Goal: Task Accomplishment & Management: Complete application form

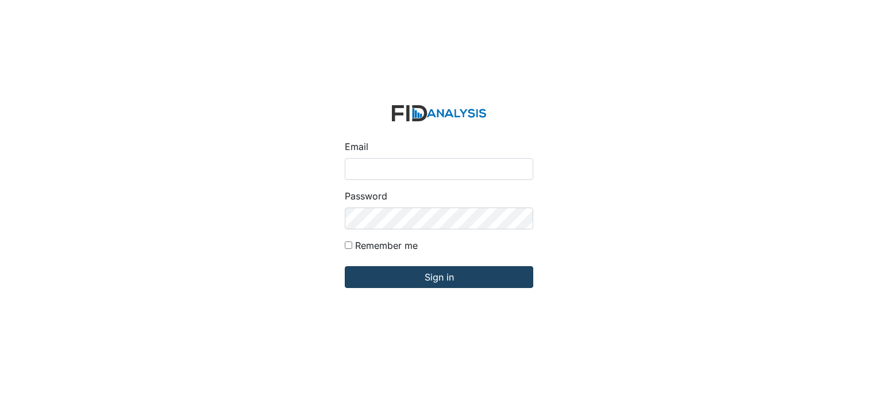
type input "[EMAIL_ADDRESS][DOMAIN_NAME]"
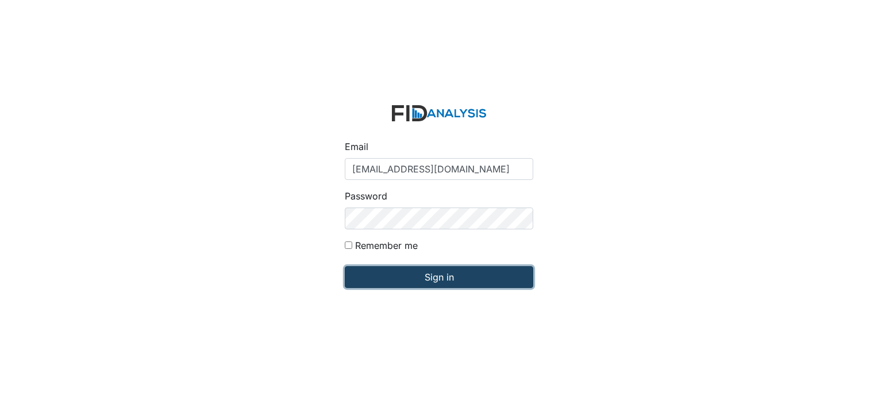
click at [392, 272] on input "Sign in" at bounding box center [439, 277] width 188 height 22
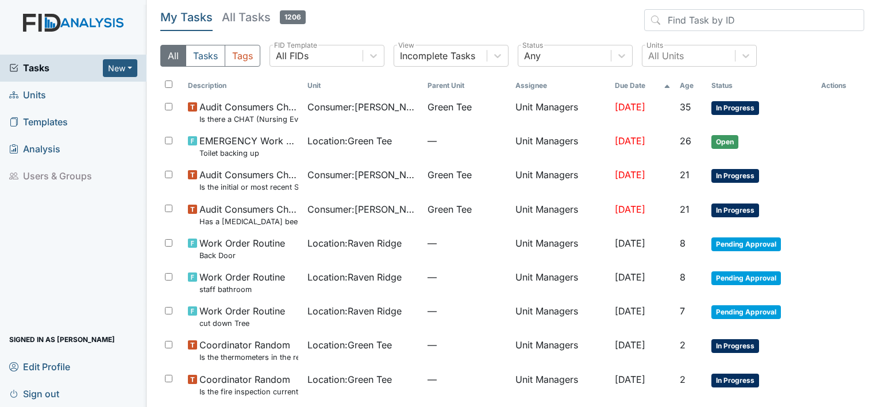
click at [33, 92] on span "Units" at bounding box center [27, 95] width 37 height 18
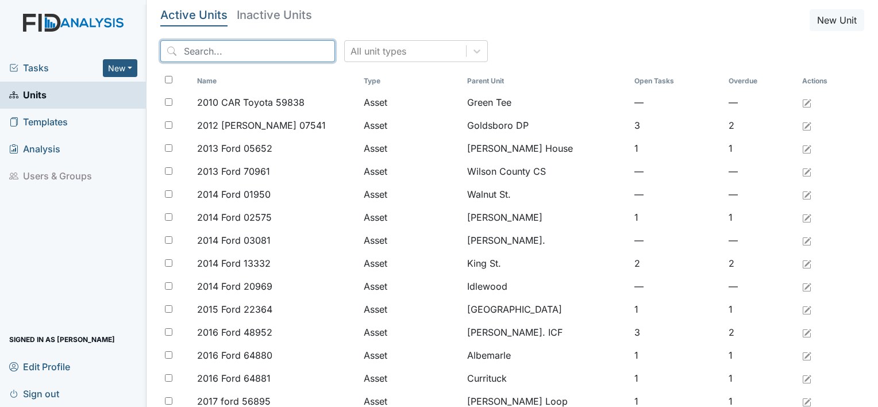
click at [187, 52] on input "search" at bounding box center [247, 51] width 175 height 22
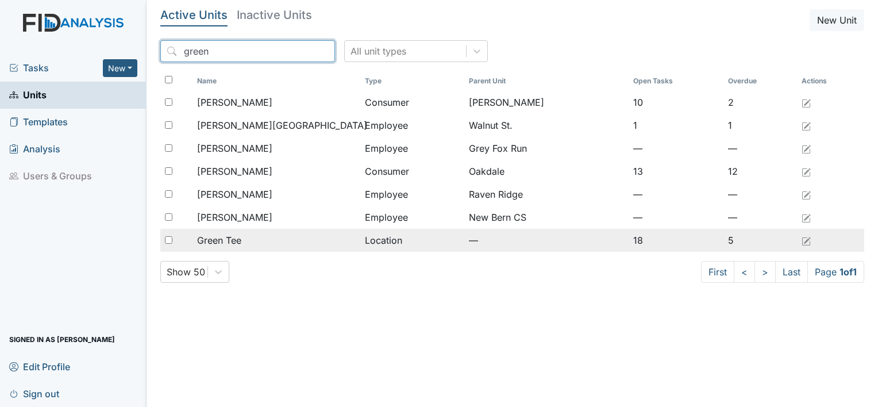
type input "green"
click at [234, 234] on span "Green Tee" at bounding box center [219, 240] width 44 height 14
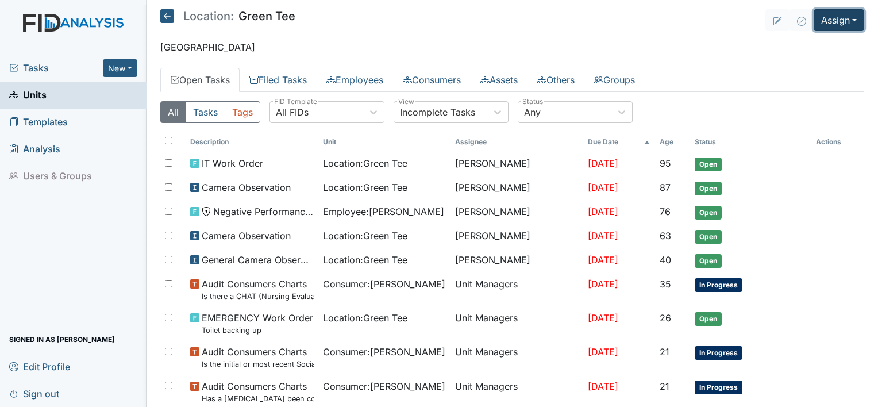
click at [841, 19] on button "Assign" at bounding box center [839, 20] width 51 height 22
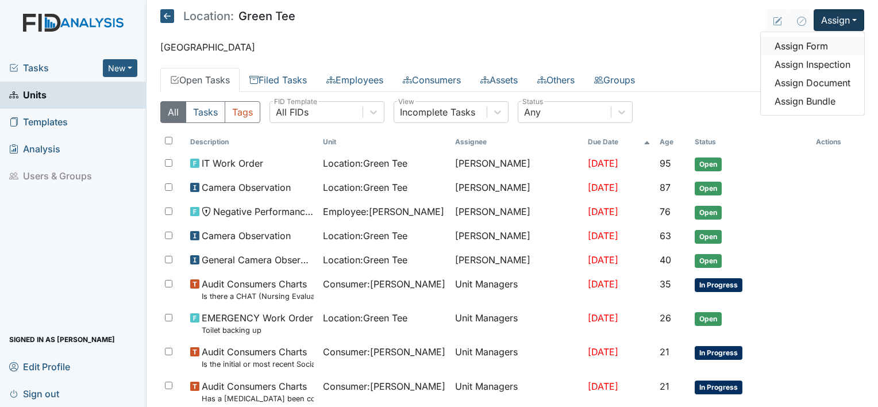
click at [796, 45] on link "Assign Form" at bounding box center [812, 46] width 103 height 18
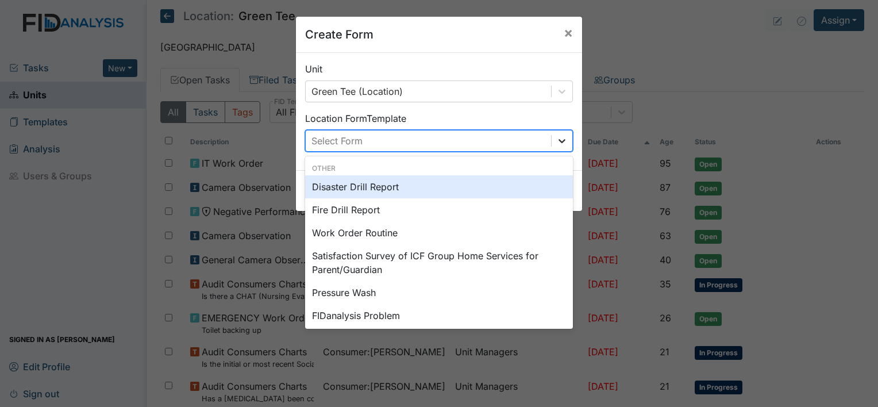
click at [552, 144] on div at bounding box center [562, 140] width 21 height 21
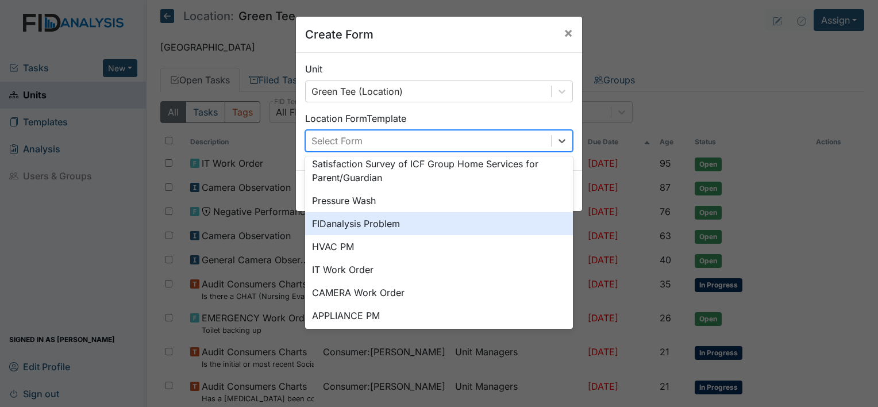
scroll to position [107, 0]
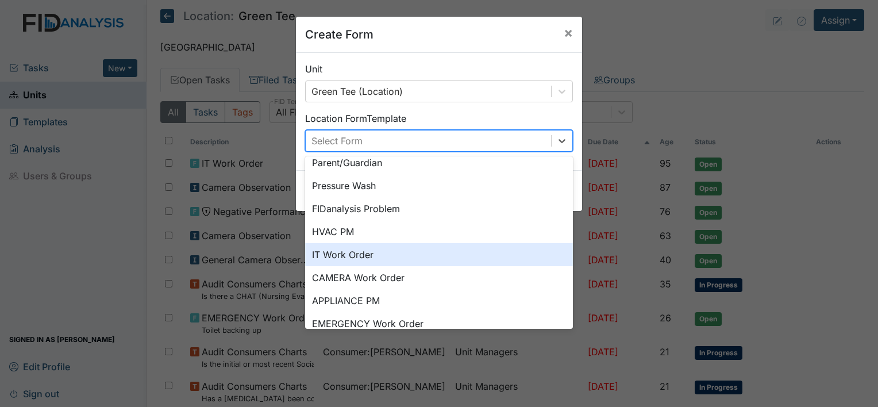
click at [336, 257] on div "IT Work Order" at bounding box center [439, 254] width 268 height 23
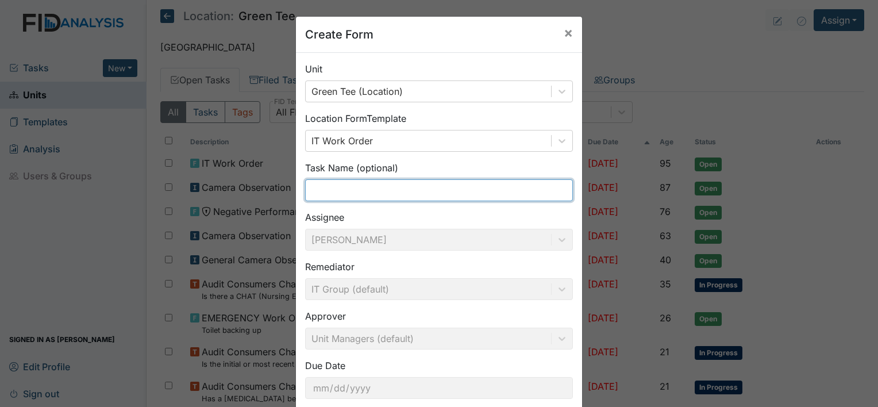
click at [326, 188] on input "text" at bounding box center [439, 190] width 268 height 22
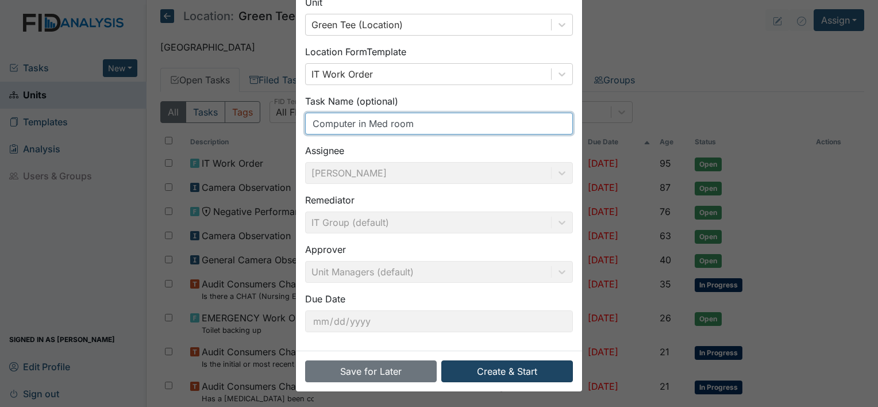
type input "Computer in Med room"
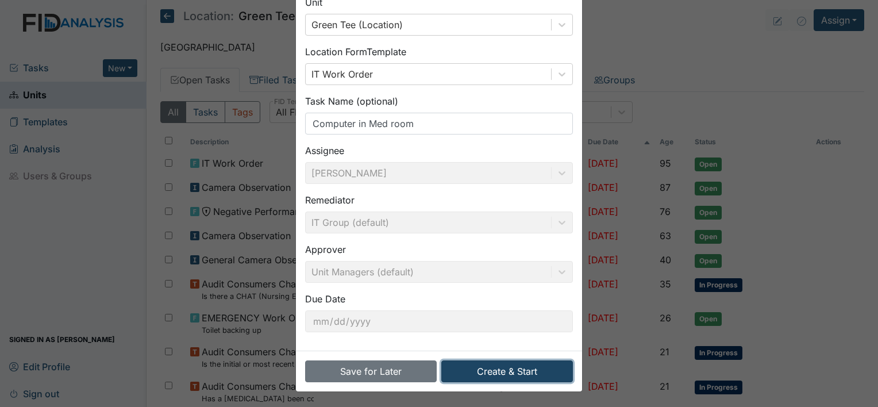
click at [538, 376] on button "Create & Start" at bounding box center [507, 371] width 132 height 22
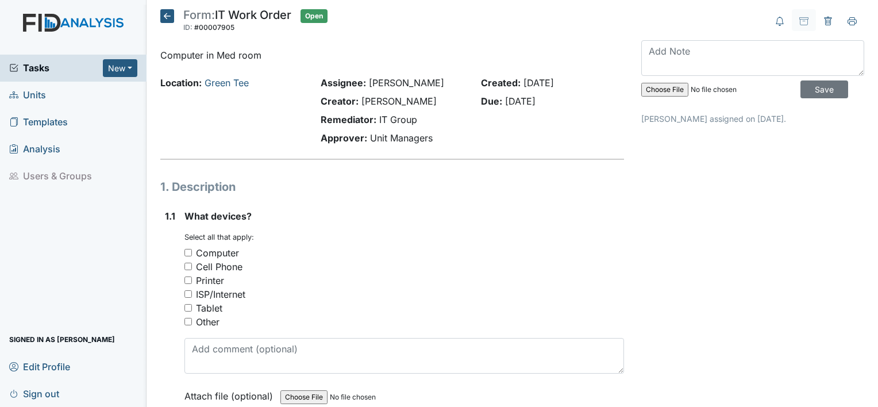
click at [187, 251] on input "Computer" at bounding box center [187, 252] width 7 height 7
checkbox input "true"
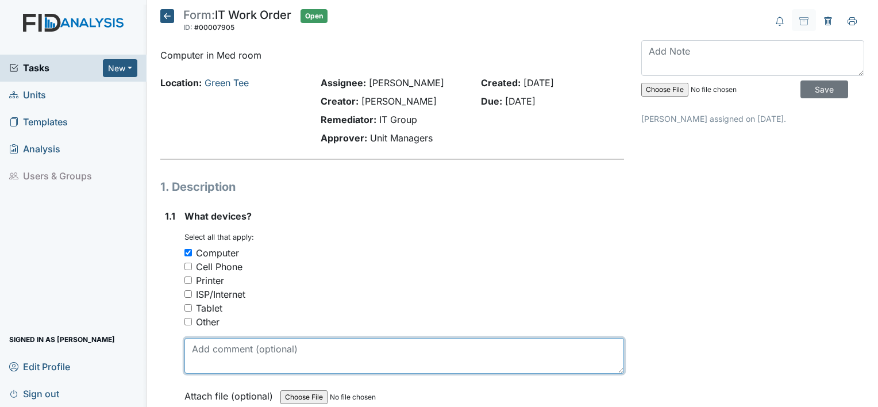
click at [228, 361] on textarea at bounding box center [404, 356] width 440 height 36
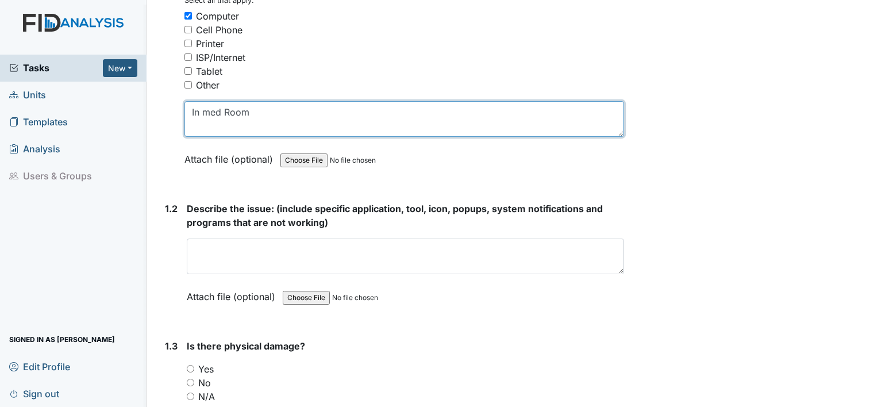
scroll to position [252, 0]
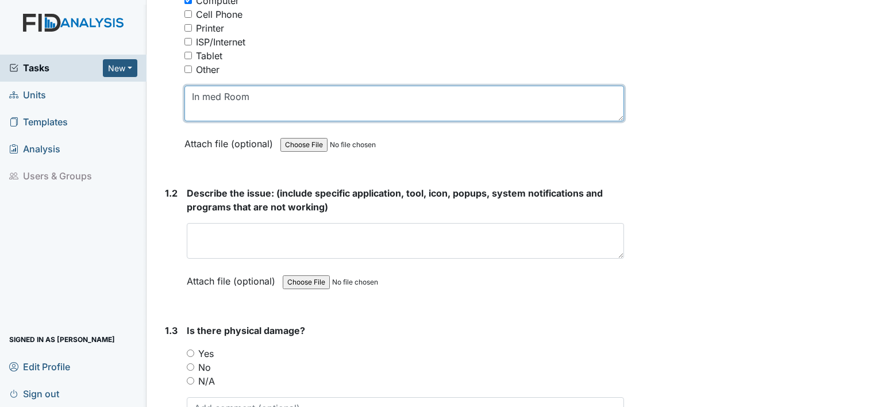
type textarea "In med Room"
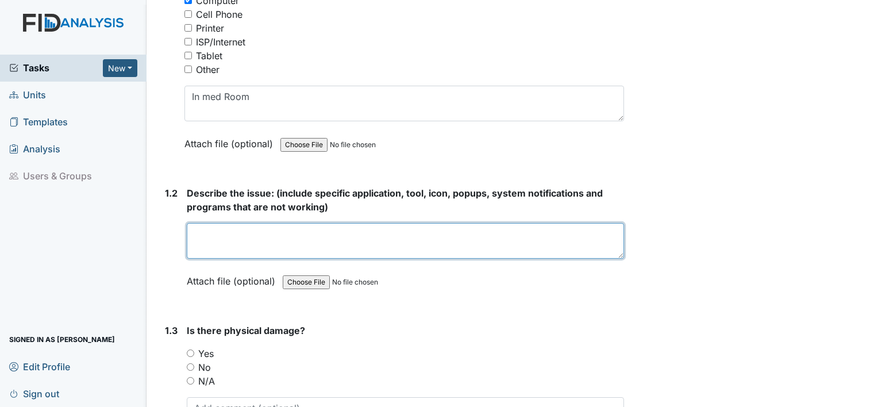
click at [244, 237] on textarea at bounding box center [405, 241] width 437 height 36
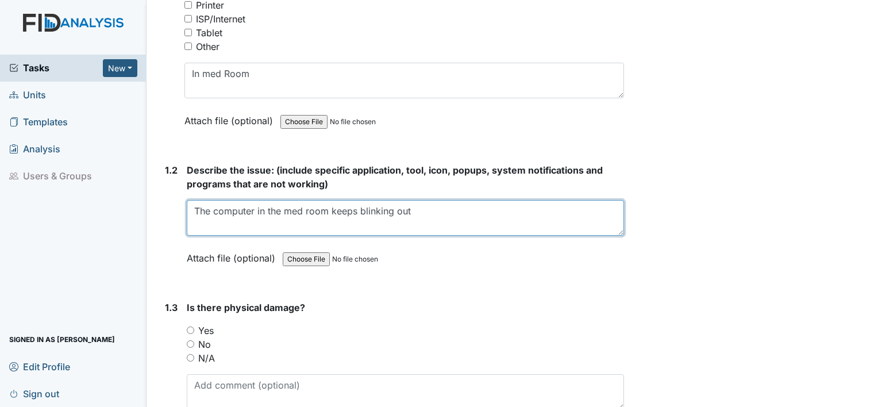
scroll to position [382, 0]
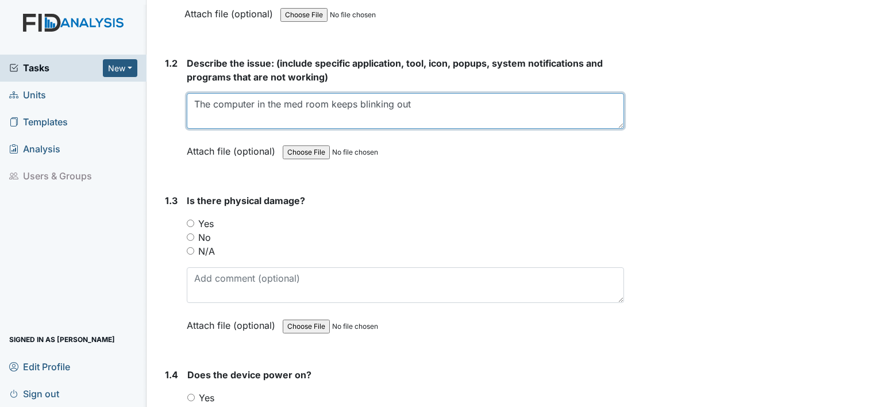
type textarea "The computer in the med room keeps blinking out"
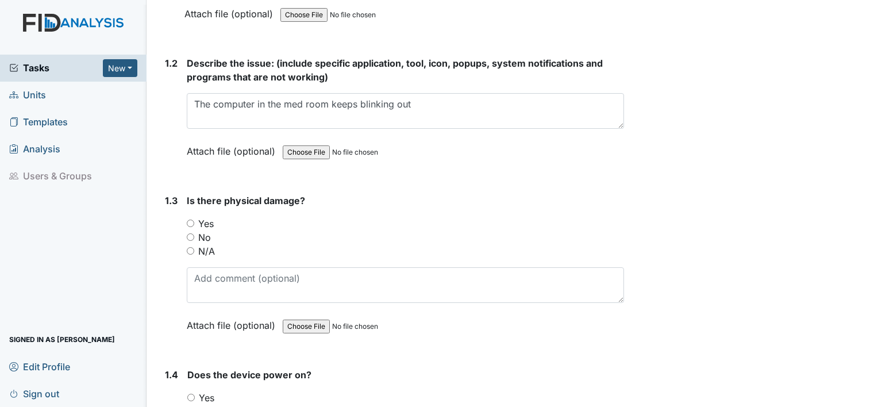
click at [191, 233] on input "No" at bounding box center [190, 236] width 7 height 7
radio input "true"
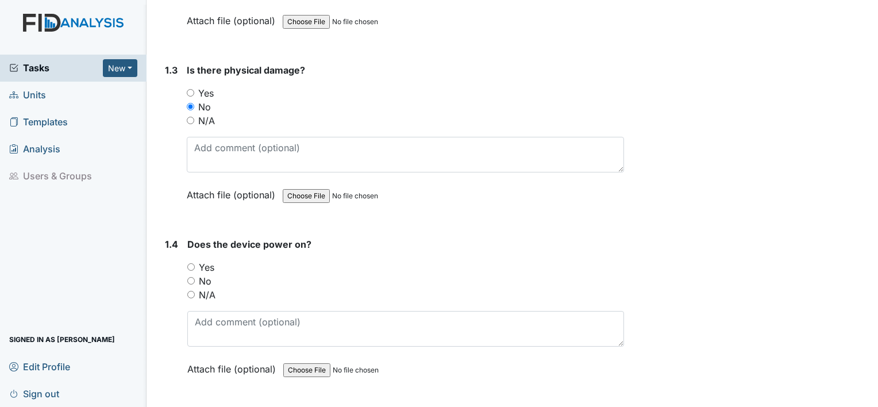
scroll to position [559, 0]
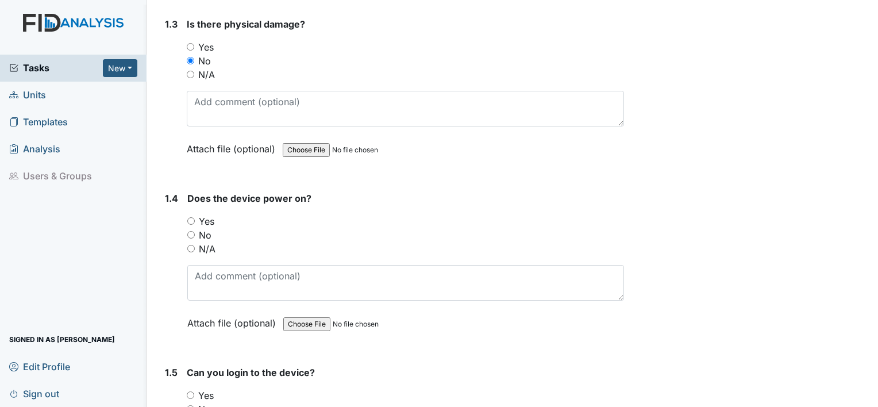
click at [193, 218] on input "Yes" at bounding box center [190, 220] width 7 height 7
radio input "true"
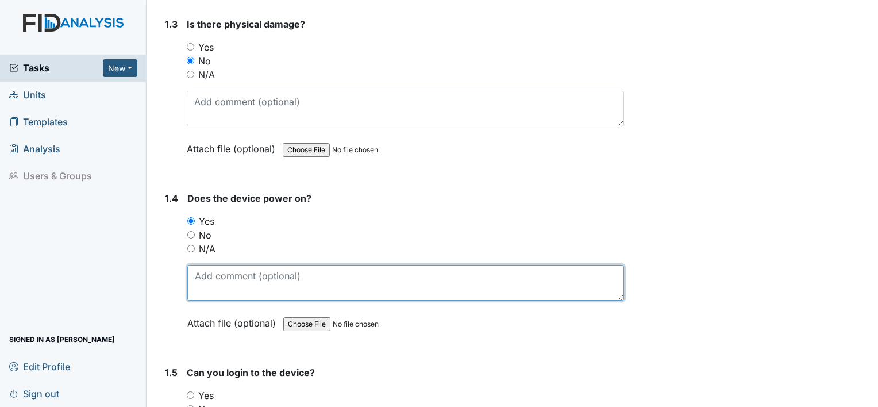
click at [221, 280] on textarea at bounding box center [405, 283] width 437 height 36
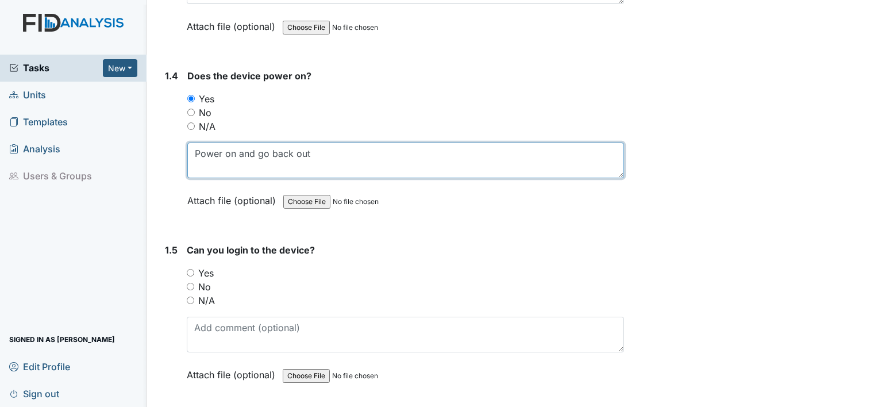
scroll to position [727, 0]
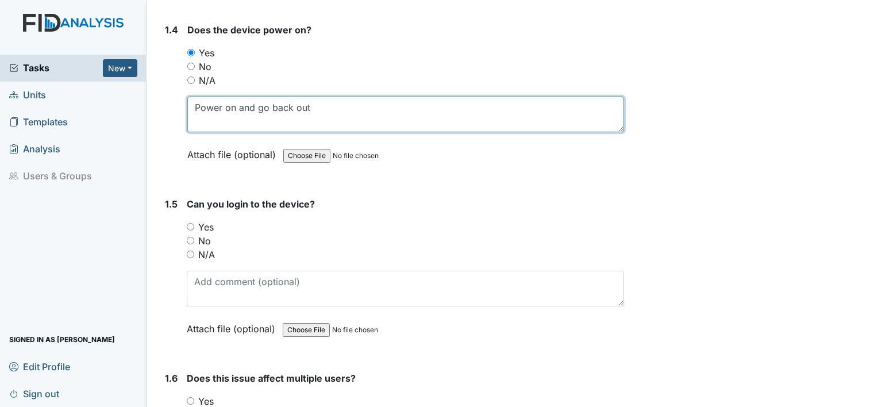
type textarea "Power on and go back out"
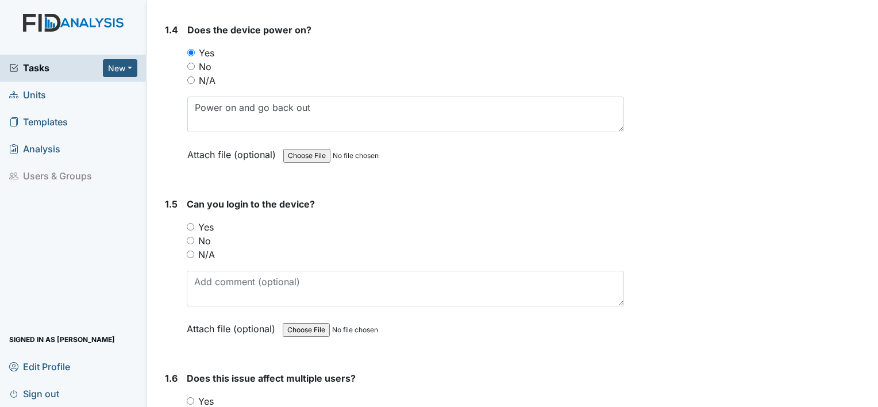
click at [190, 223] on input "Yes" at bounding box center [190, 226] width 7 height 7
radio input "true"
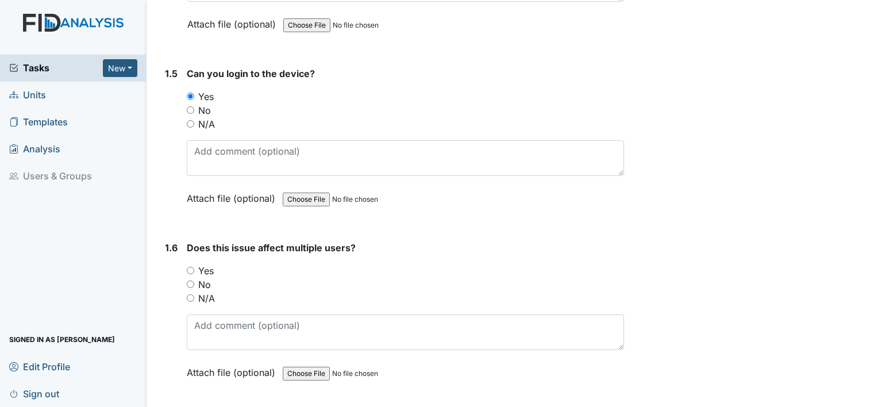
scroll to position [880, 0]
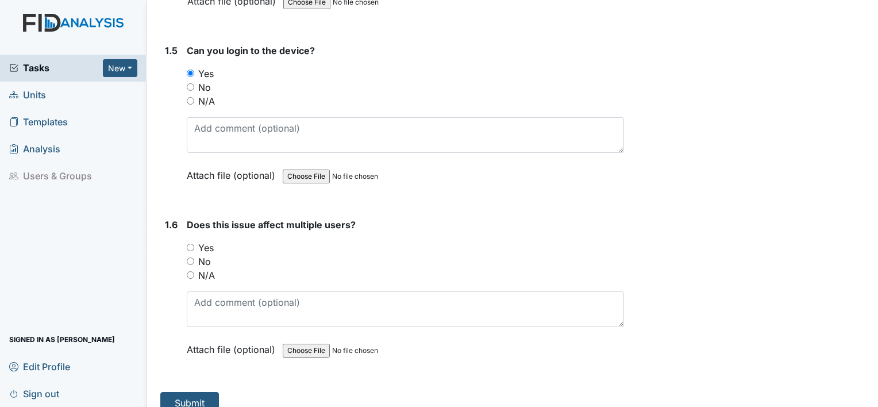
click at [188, 244] on input "Yes" at bounding box center [190, 247] width 7 height 7
radio input "true"
drag, startPoint x: 179, startPoint y: 405, endPoint x: 632, endPoint y: 232, distance: 484.5
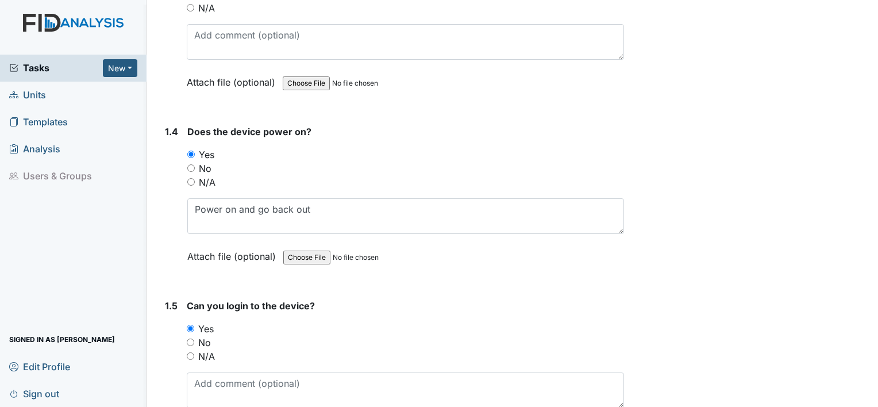
scroll to position [892, 0]
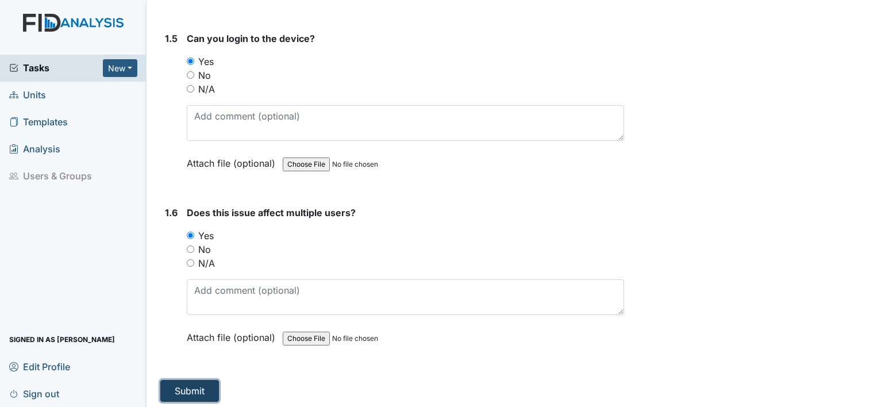
click at [175, 383] on button "Submit" at bounding box center [189, 391] width 59 height 22
